Goal: Task Accomplishment & Management: Manage account settings

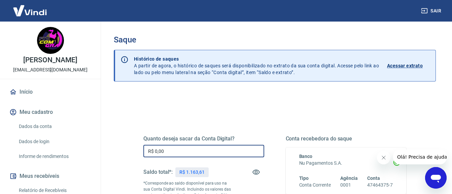
drag, startPoint x: 184, startPoint y: 149, endPoint x: 114, endPoint y: 148, distance: 70.1
click at [114, 148] on div "Saque Histórico de saques A partir de agora, o histórico de saques será disponi…" at bounding box center [275, 156] width 338 height 268
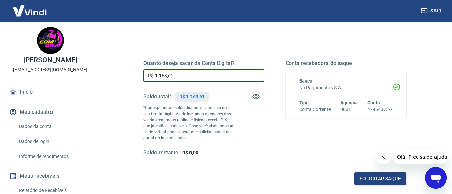
scroll to position [101, 0]
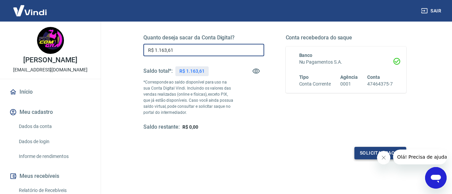
type input "R$ 1.163,61"
click at [362, 151] on button "Solicitar saque" at bounding box center [381, 153] width 52 height 12
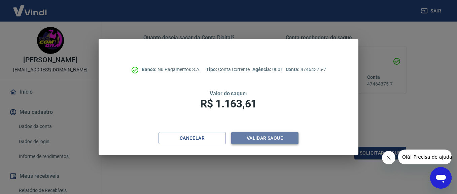
click at [257, 138] on button "Validar saque" at bounding box center [264, 138] width 67 height 12
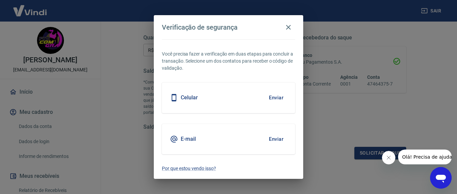
click at [273, 91] on button "Enviar" at bounding box center [276, 98] width 22 height 14
click at [278, 97] on button "Enviar" at bounding box center [276, 98] width 22 height 14
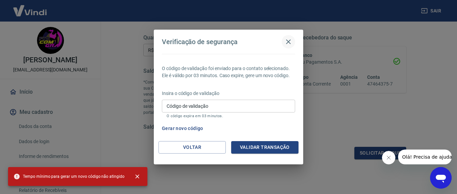
click at [287, 42] on icon "button" at bounding box center [289, 42] width 8 height 8
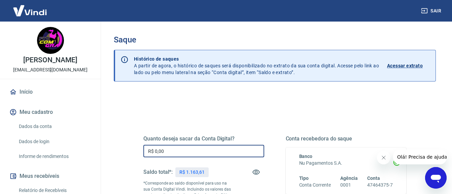
drag, startPoint x: 175, startPoint y: 153, endPoint x: 50, endPoint y: 154, distance: 125.3
click at [50, 154] on div "Sair GRAZIELLE GONCALVES ROCHA fitcomgra@gmail.com Início Meu cadastro Dados da…" at bounding box center [226, 97] width 452 height 194
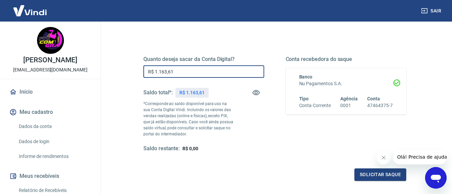
scroll to position [101, 0]
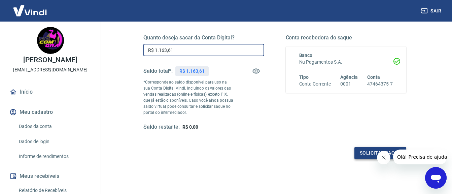
type input "R$ 1.163,61"
click at [363, 154] on button "Solicitar saque" at bounding box center [381, 153] width 52 height 12
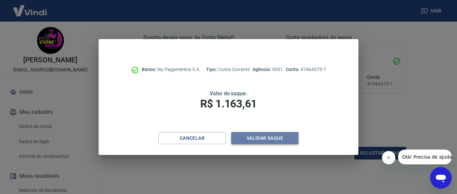
click at [255, 136] on button "Validar saque" at bounding box center [264, 138] width 67 height 12
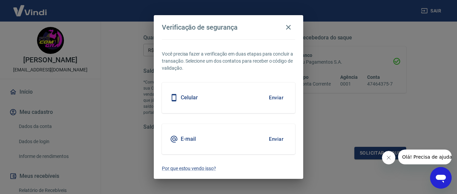
click at [271, 99] on button "Enviar" at bounding box center [276, 98] width 22 height 14
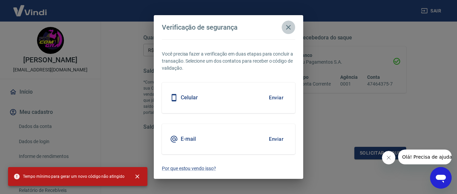
click at [291, 29] on icon "button" at bounding box center [289, 27] width 8 height 8
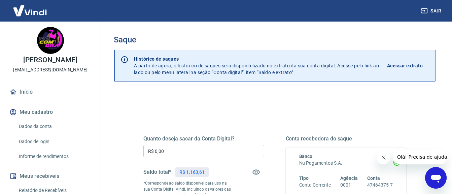
click at [52, 160] on div "Sair GRAZIELLE [PERSON_NAME] [EMAIL_ADDRESS][DOMAIN_NAME] Início Meu cadastro D…" at bounding box center [226, 97] width 452 height 194
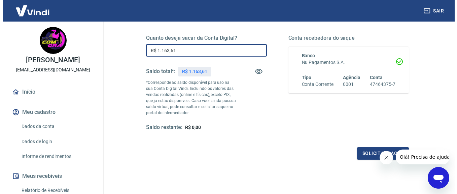
scroll to position [101, 0]
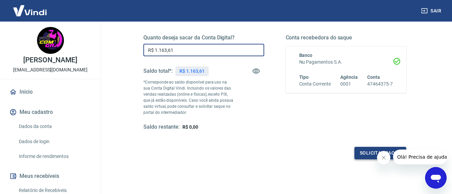
type input "R$ 1.163,61"
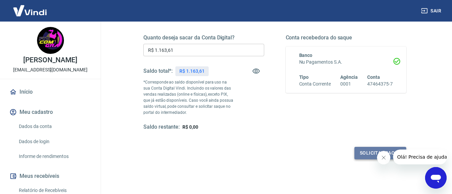
click at [361, 156] on button "Solicitar saque" at bounding box center [381, 153] width 52 height 12
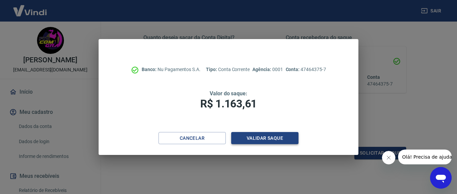
click at [243, 134] on button "Validar saque" at bounding box center [264, 138] width 67 height 12
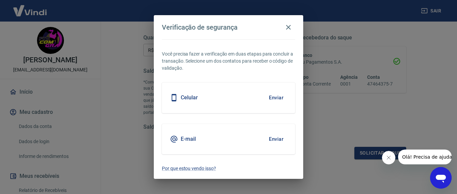
click at [276, 100] on button "Enviar" at bounding box center [276, 98] width 22 height 14
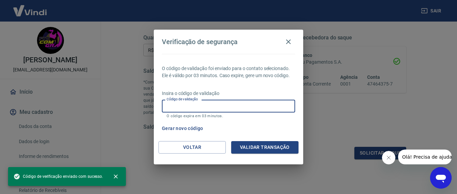
click at [194, 106] on input "Código de validação" at bounding box center [228, 106] width 133 height 12
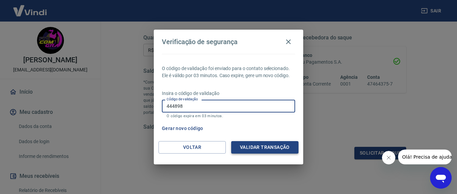
click at [262, 148] on button "Validar transação" at bounding box center [264, 147] width 67 height 12
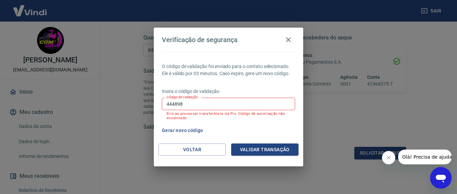
click at [176, 105] on input "444898" at bounding box center [228, 104] width 133 height 12
click at [174, 103] on input "444898" at bounding box center [228, 104] width 133 height 12
click at [265, 147] on button "Validar transação" at bounding box center [264, 149] width 67 height 12
drag, startPoint x: 193, startPoint y: 102, endPoint x: 145, endPoint y: 100, distance: 47.5
click at [150, 101] on div "Verificação de segurança O código de validação foi enviado para o contato selec…" at bounding box center [228, 97] width 457 height 194
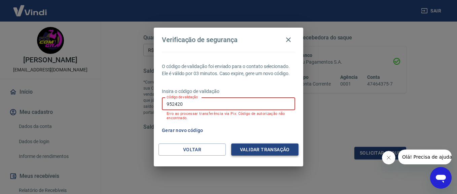
type input "952420"
click at [276, 150] on button "Validar transação" at bounding box center [264, 149] width 67 height 12
